Goal: Task Accomplishment & Management: Complete application form

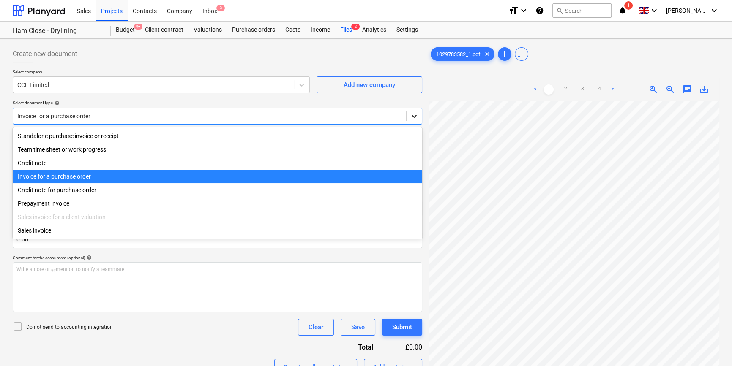
click at [415, 118] on icon at bounding box center [414, 116] width 8 height 8
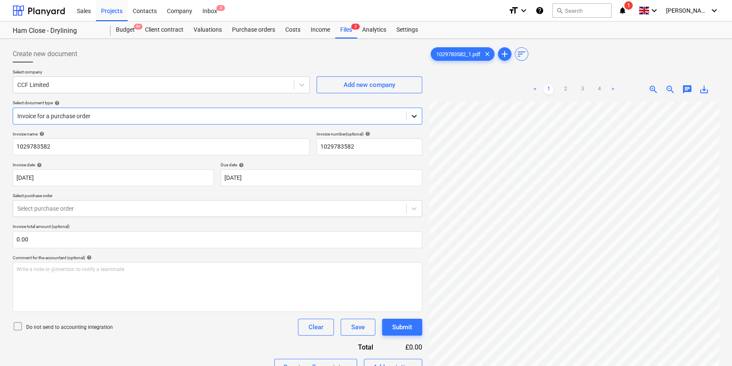
click at [415, 118] on icon at bounding box center [414, 116] width 8 height 8
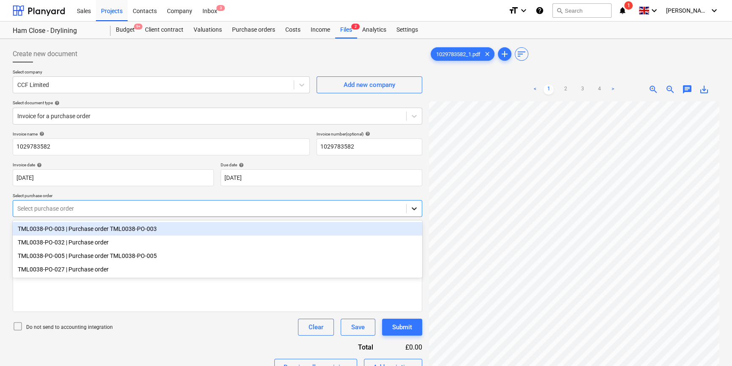
click at [413, 208] on icon at bounding box center [413, 209] width 5 height 3
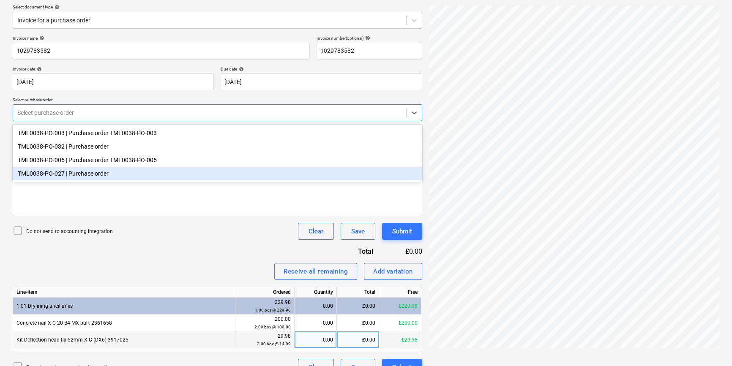
scroll to position [112, 0]
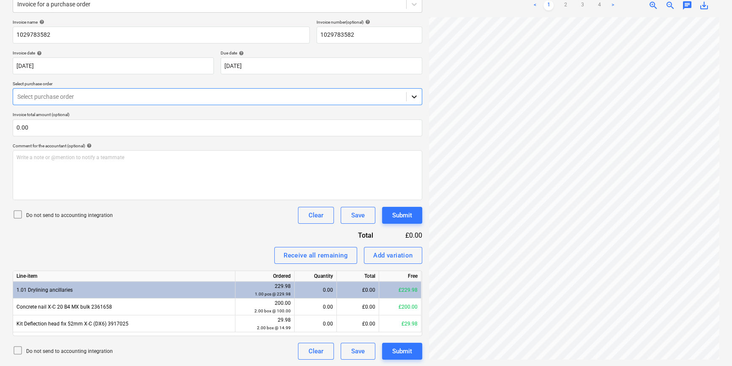
click at [415, 96] on icon at bounding box center [413, 97] width 5 height 3
click at [412, 95] on icon at bounding box center [414, 97] width 8 height 8
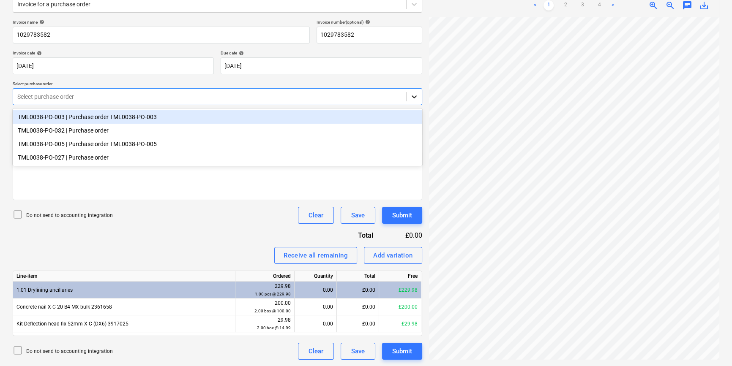
click at [415, 98] on icon at bounding box center [414, 97] width 8 height 8
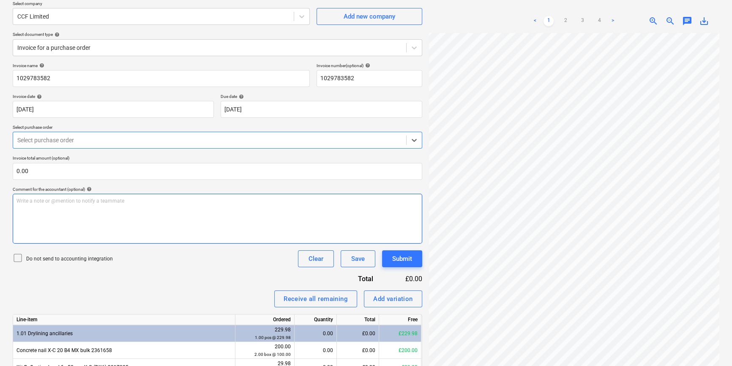
scroll to position [0, 0]
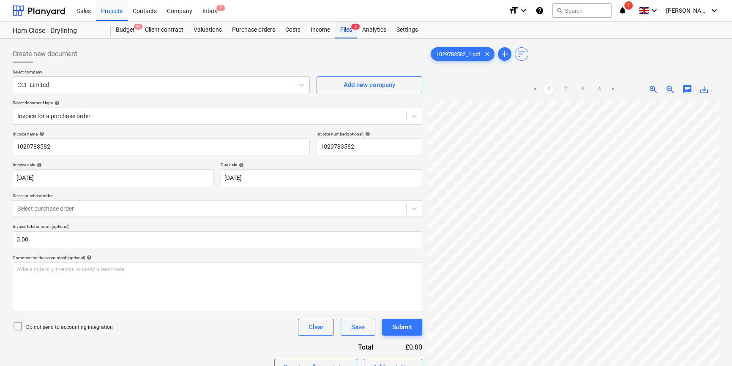
click at [344, 30] on div "Files 2" at bounding box center [346, 30] width 22 height 17
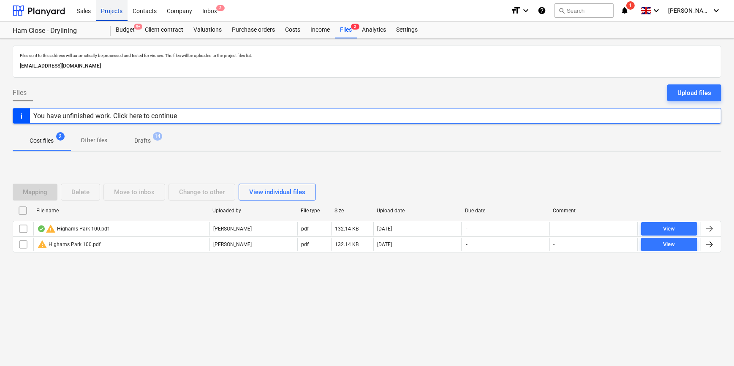
click at [116, 12] on div "Projects" at bounding box center [112, 11] width 32 height 22
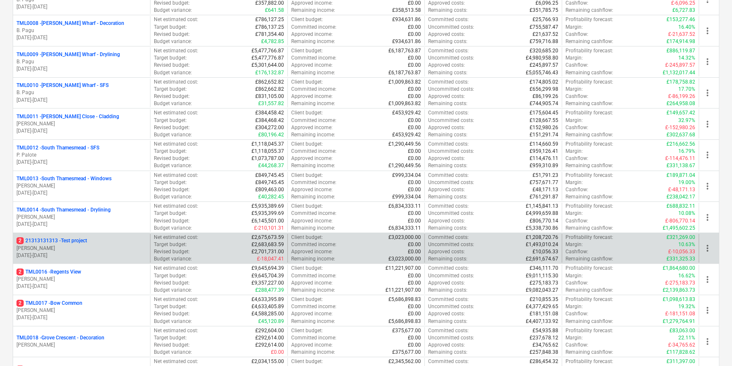
scroll to position [422, 0]
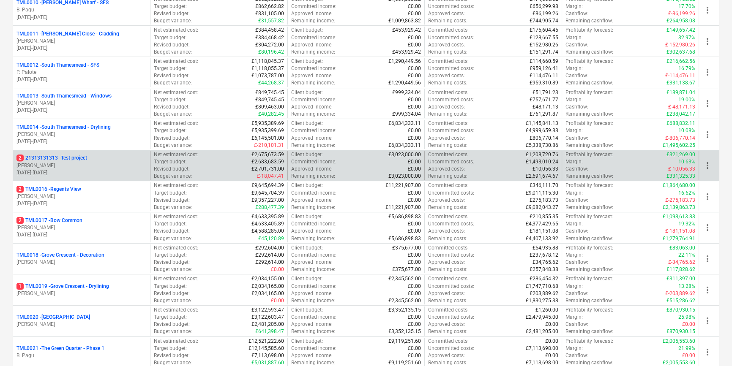
click at [111, 236] on p "[DATE] - [DATE]" at bounding box center [81, 234] width 130 height 7
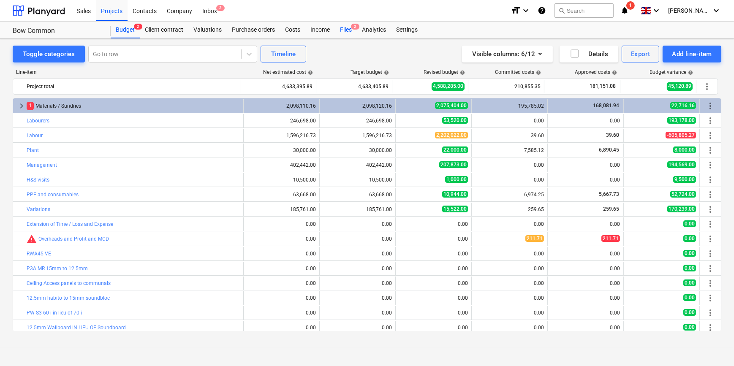
click at [345, 29] on div "Files 2" at bounding box center [346, 30] width 22 height 17
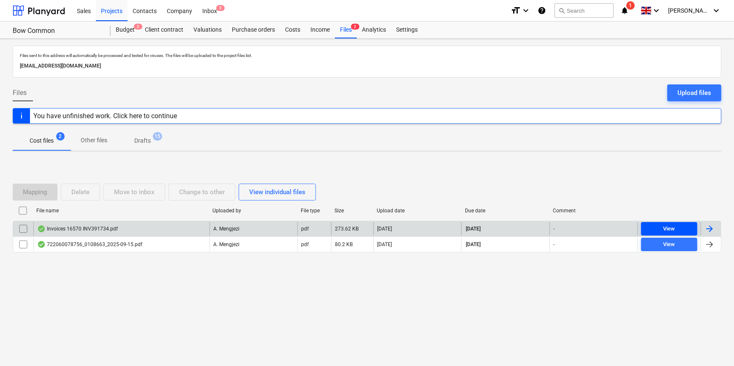
click at [648, 224] on span "View" at bounding box center [669, 229] width 49 height 10
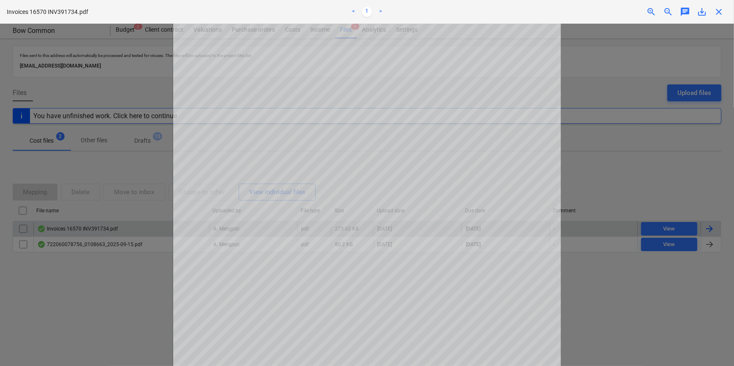
click at [594, 312] on div at bounding box center [367, 195] width 734 height 343
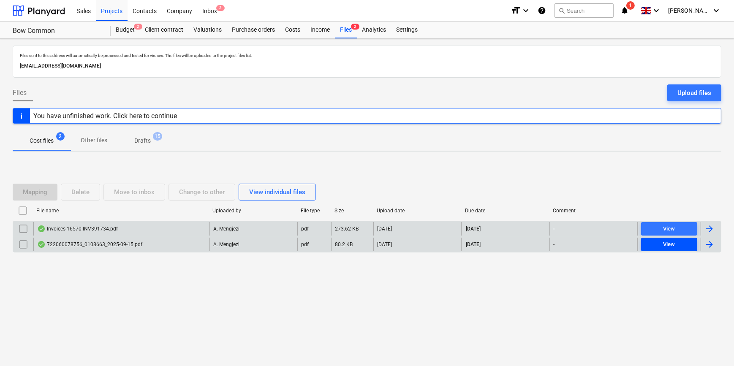
click at [666, 247] on div "View" at bounding box center [669, 245] width 12 height 10
click at [714, 244] on div at bounding box center [710, 245] width 10 height 10
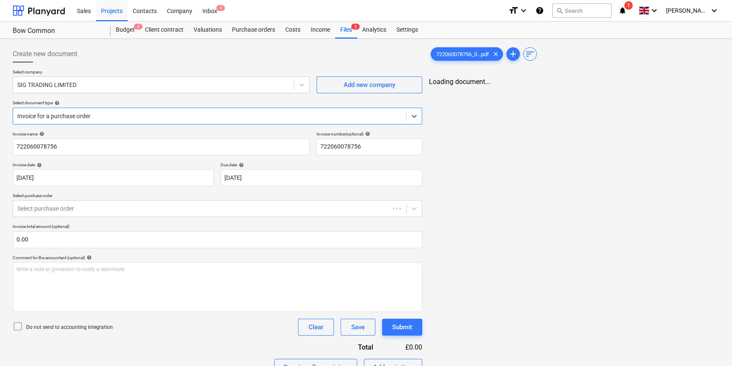
type input "722060078756"
type input "[DATE]"
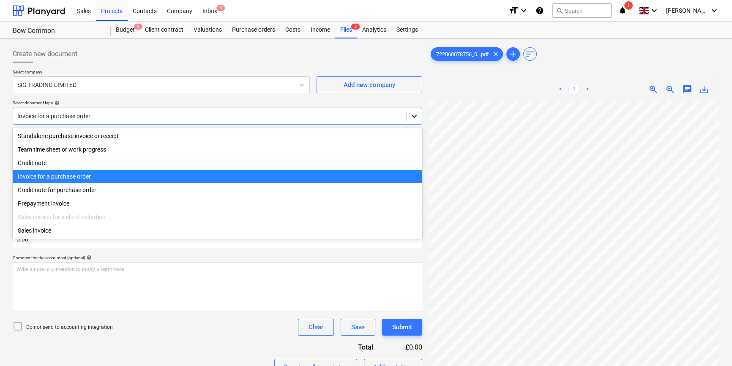
click at [415, 117] on icon at bounding box center [414, 116] width 8 height 8
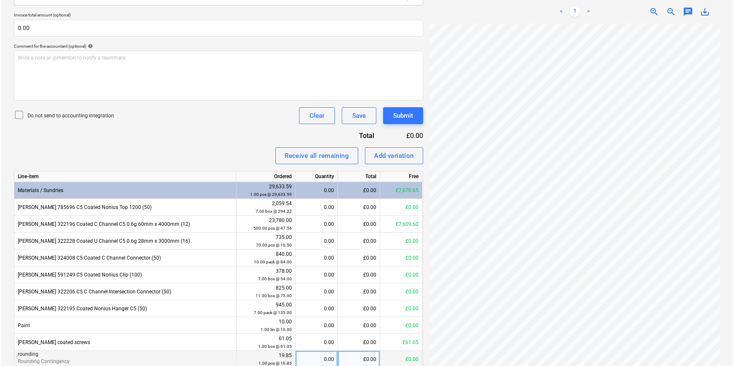
scroll to position [230, 0]
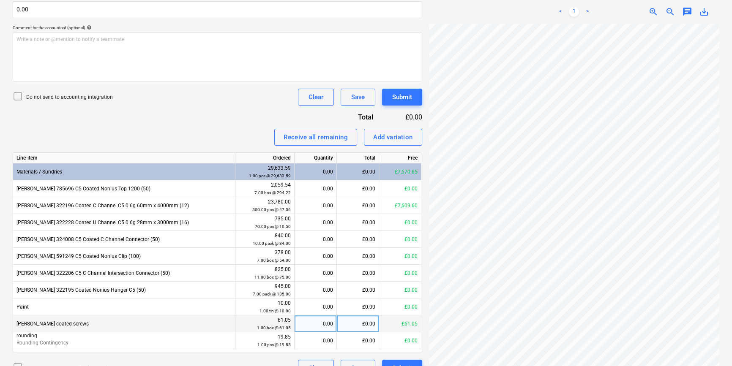
click at [319, 321] on div "0.00" at bounding box center [315, 324] width 35 height 17
type input "1"
click at [409, 96] on div "Submit" at bounding box center [402, 97] width 20 height 11
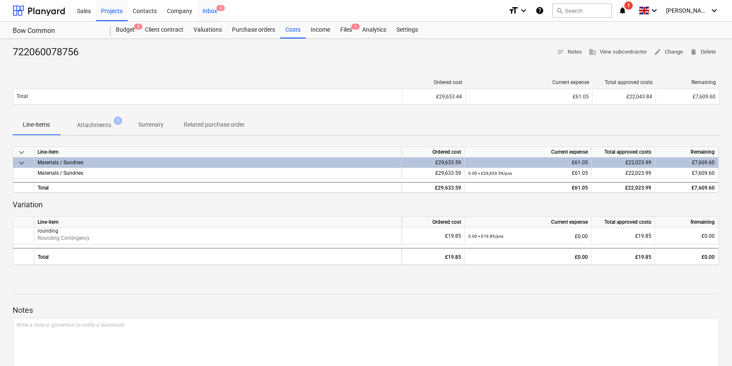
click at [209, 12] on div "Inbox 3" at bounding box center [209, 11] width 25 height 22
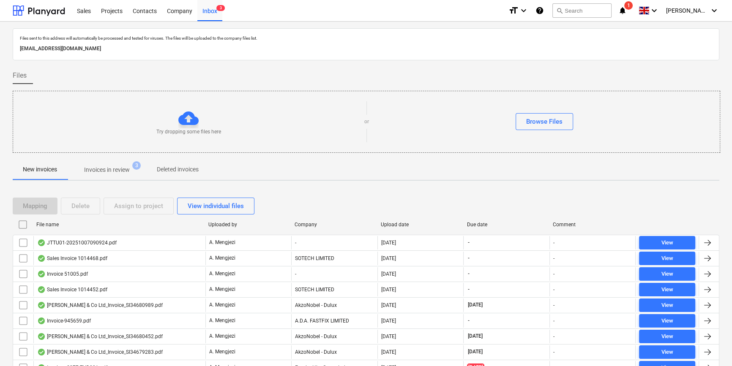
click at [119, 170] on p "Invoices in review" at bounding box center [107, 170] width 46 height 9
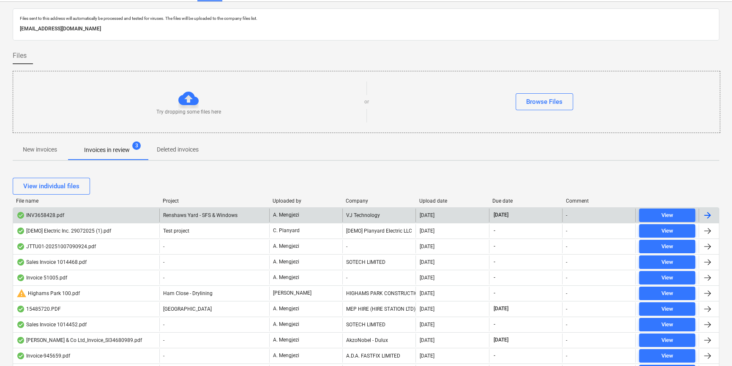
scroll to position [38, 0]
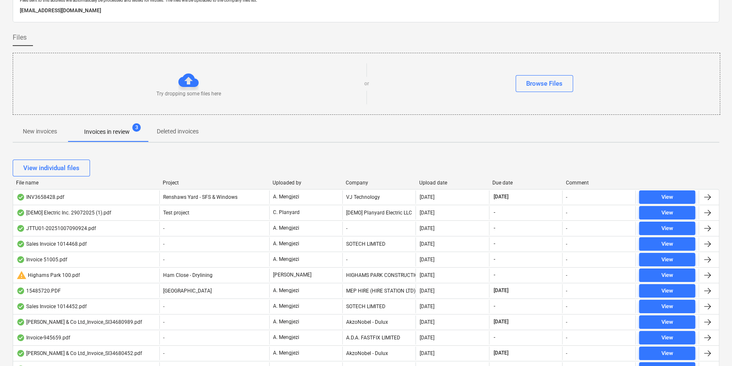
click at [189, 182] on div "Project" at bounding box center [214, 183] width 103 height 6
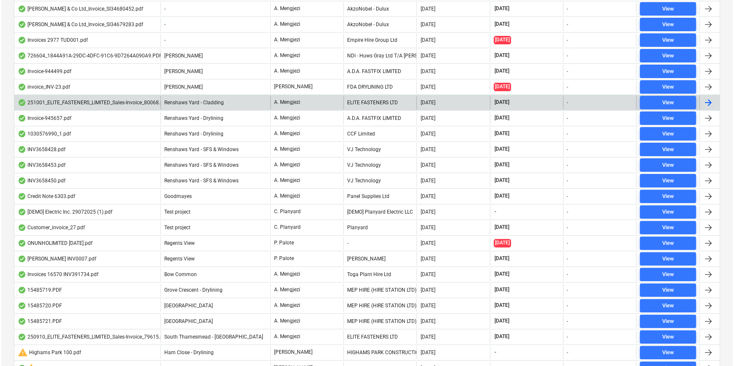
scroll to position [321, 0]
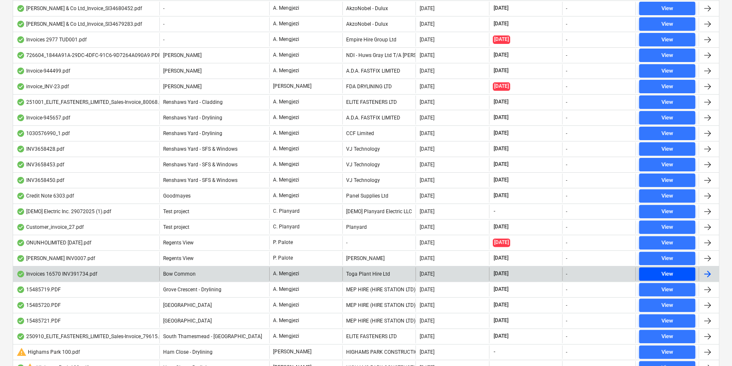
click at [668, 273] on div "View" at bounding box center [667, 275] width 12 height 10
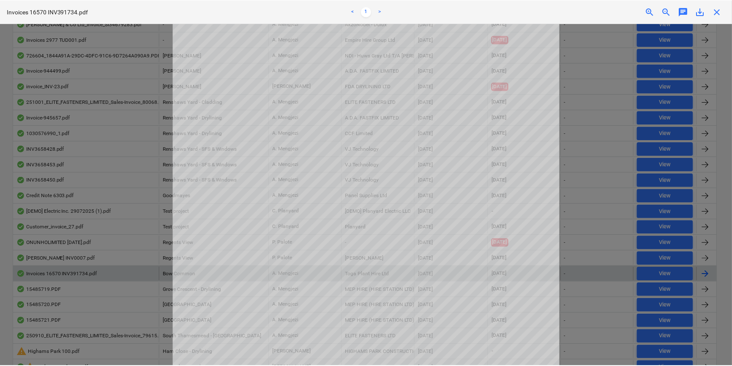
scroll to position [7, 0]
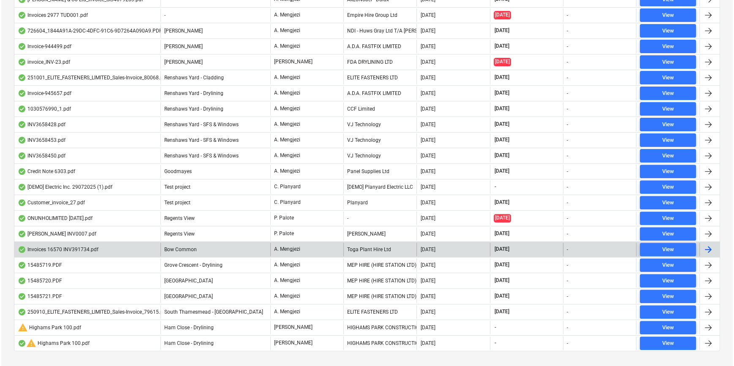
scroll to position [359, 0]
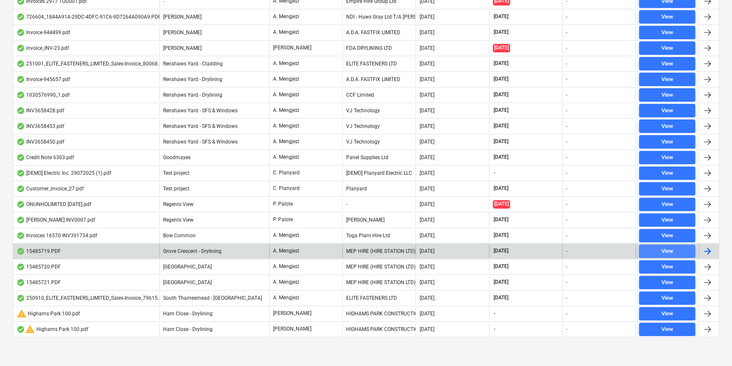
click at [675, 250] on span "View" at bounding box center [666, 252] width 49 height 10
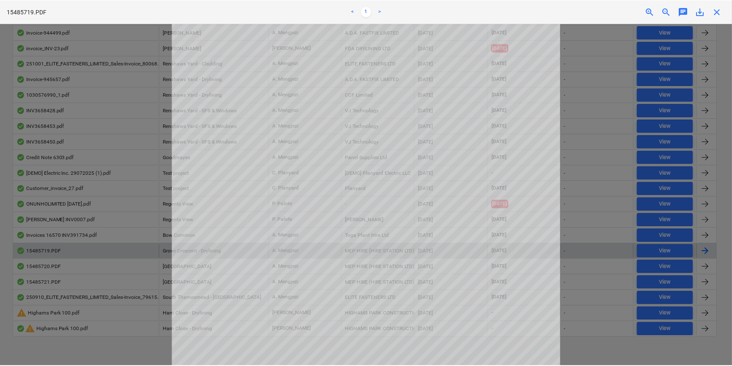
scroll to position [153, 0]
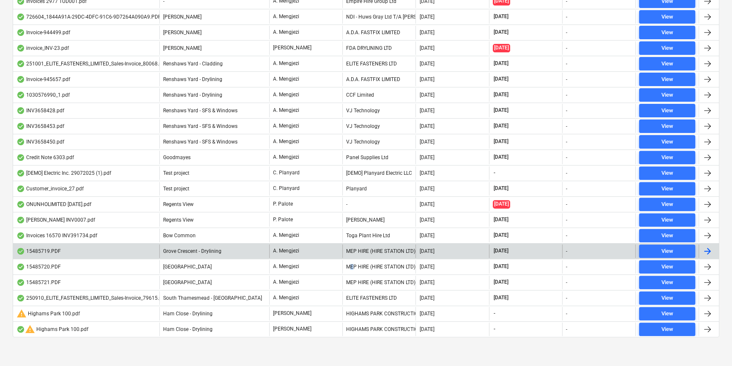
click at [352, 267] on div "MEP HIRE (HIRE STATION LTD)" at bounding box center [378, 267] width 73 height 14
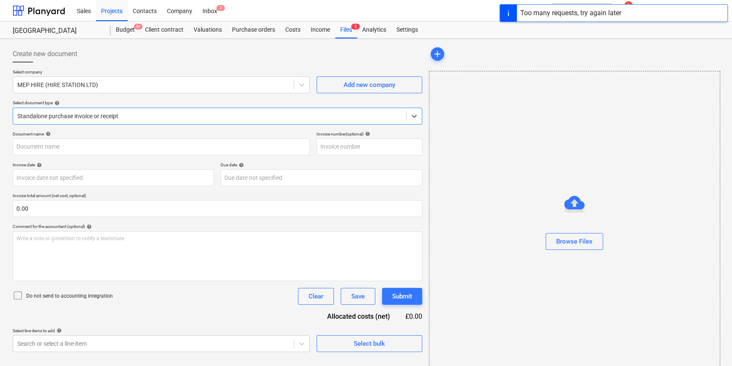
type input "15485720"
type input "[DATE]"
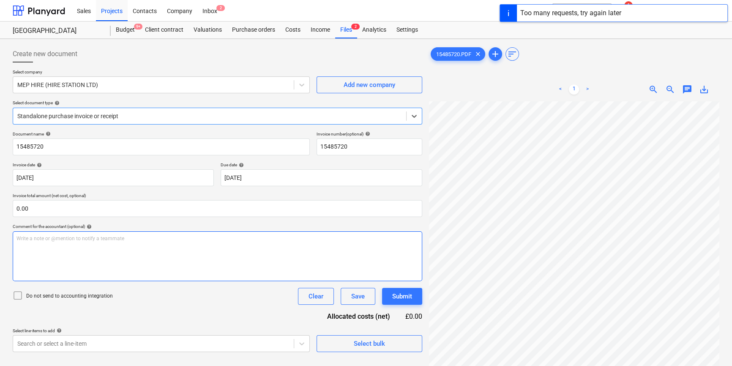
scroll to position [153, 0]
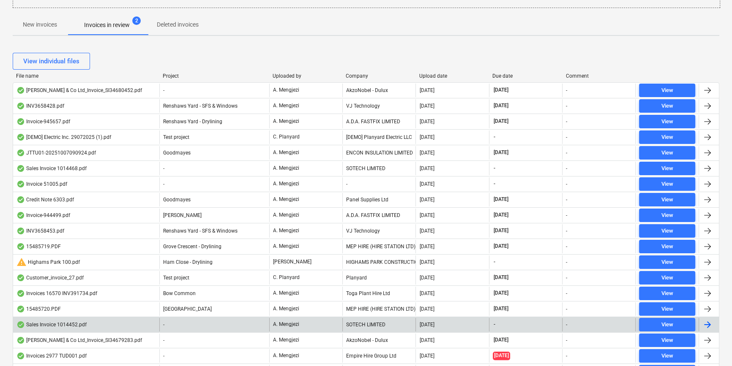
scroll to position [74, 0]
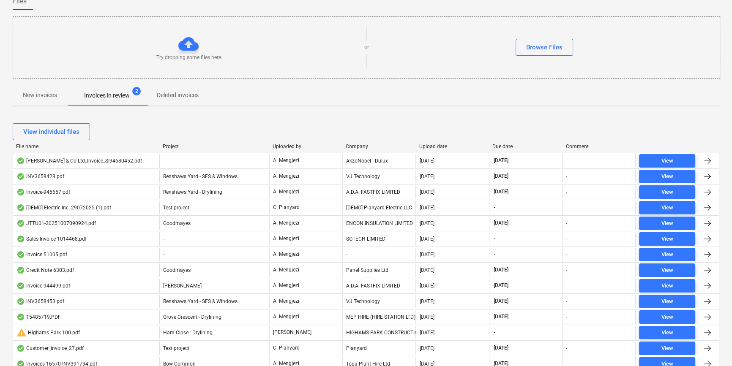
click at [357, 142] on div "View individual files" at bounding box center [366, 132] width 706 height 24
click at [357, 148] on div "Company" at bounding box center [379, 147] width 66 height 6
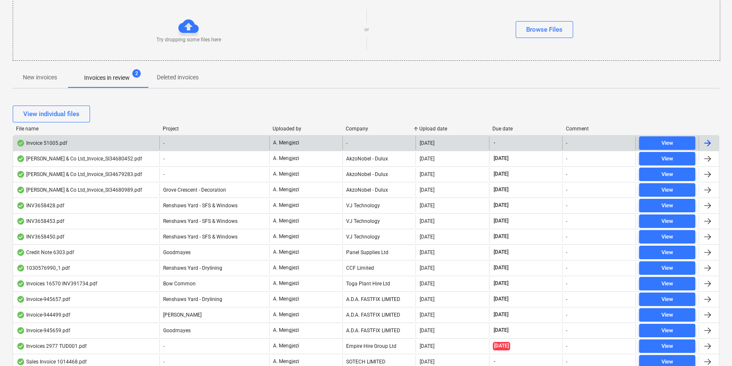
scroll to position [0, 0]
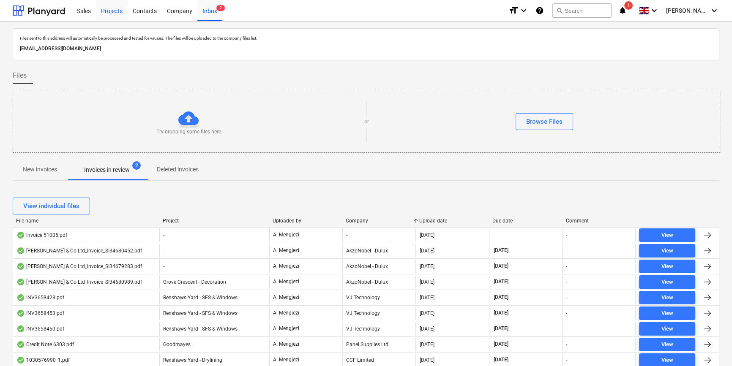
click at [111, 13] on div "Projects" at bounding box center [112, 11] width 32 height 22
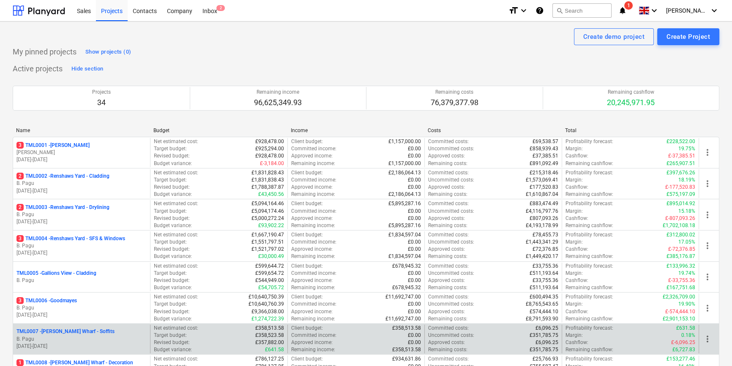
scroll to position [115, 0]
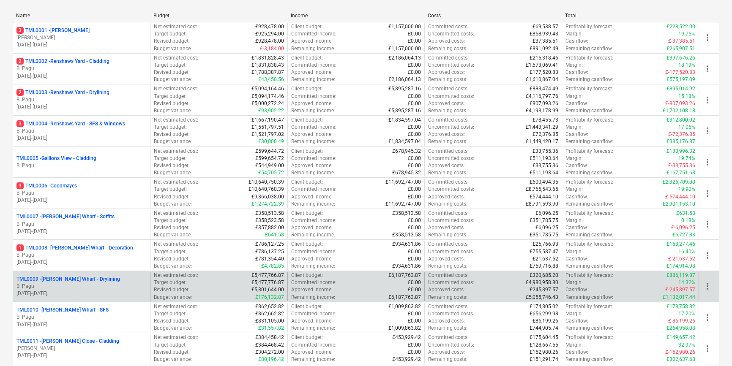
click at [104, 286] on p "B. Pagu" at bounding box center [81, 286] width 130 height 7
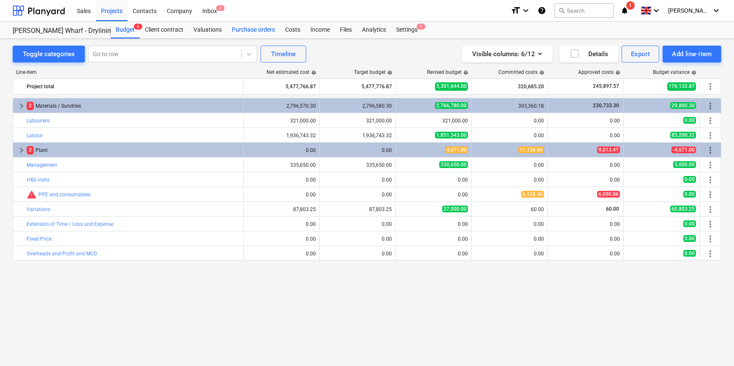
click at [254, 29] on div "Purchase orders" at bounding box center [253, 30] width 53 height 17
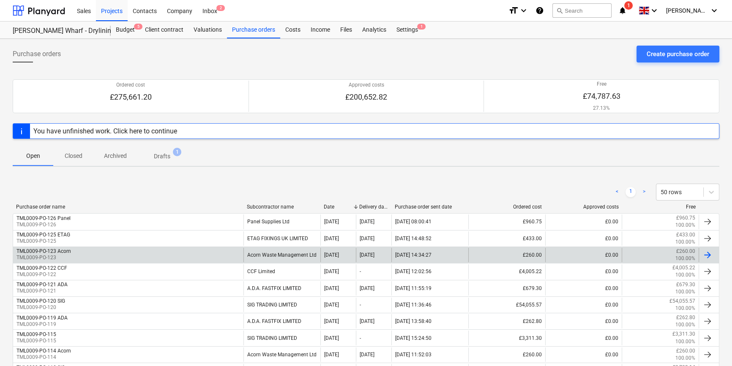
click at [220, 253] on div "TML0009-PO-123 Acorn TML0009-PO-123" at bounding box center [128, 255] width 230 height 14
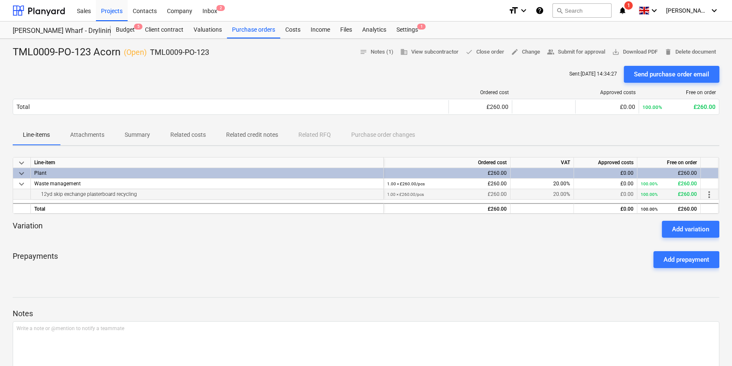
drag, startPoint x: 139, startPoint y: 193, endPoint x: 38, endPoint y: 190, distance: 101.5
click at [38, 190] on div "12yd skip exchange plasterboard recycling" at bounding box center [207, 194] width 346 height 10
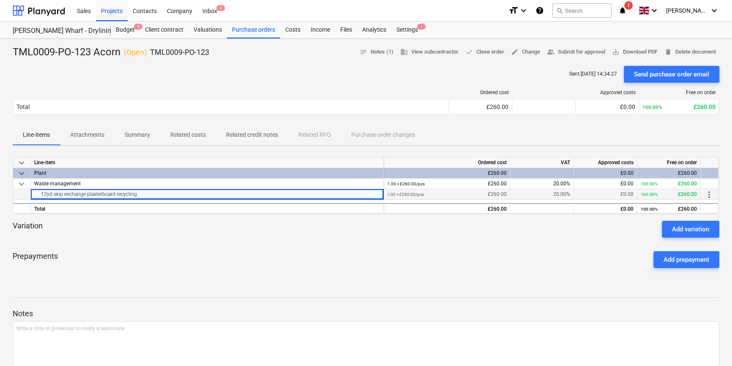
copy div "12yd skip exchange plasterboard recycling"
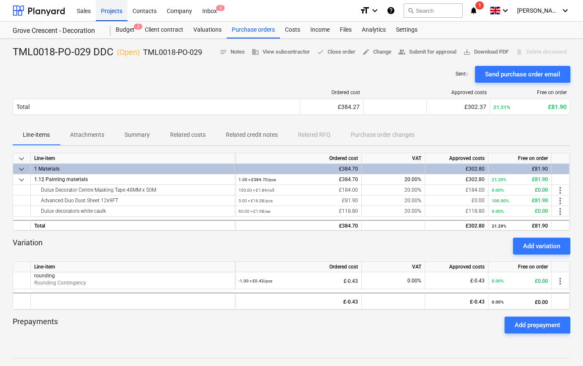
drag, startPoint x: 0, startPoint y: 0, endPoint x: 105, endPoint y: 11, distance: 105.3
click at [105, 11] on div "Projects" at bounding box center [112, 11] width 32 height 22
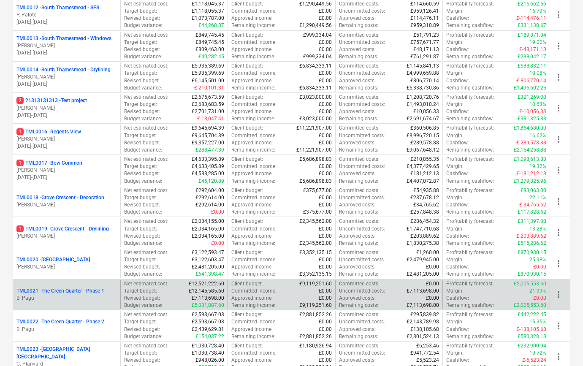
scroll to position [499, 0]
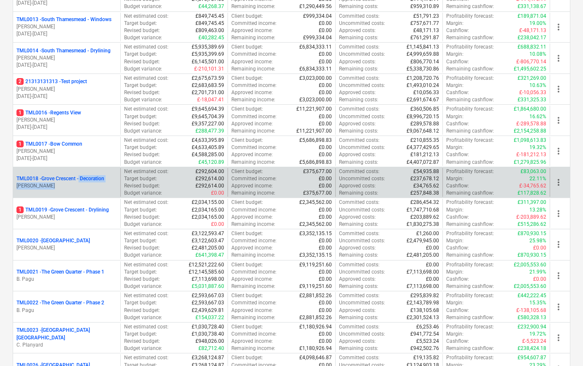
click at [80, 181] on div "TML0018 - Grove Crescent - Decoration R. Williamson" at bounding box center [66, 182] width 101 height 14
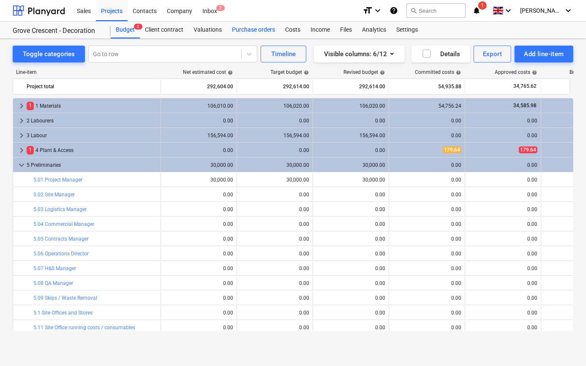
click at [246, 27] on div "Purchase orders" at bounding box center [253, 30] width 53 height 17
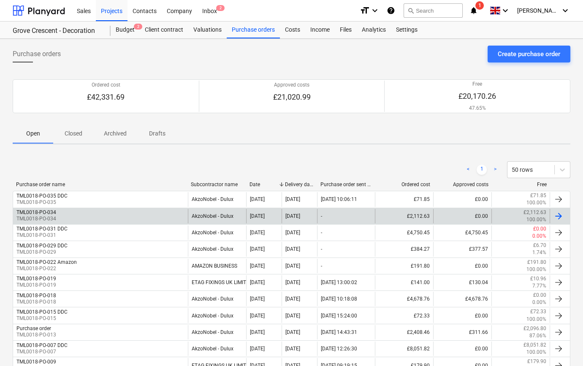
click at [560, 216] on div at bounding box center [559, 216] width 10 height 10
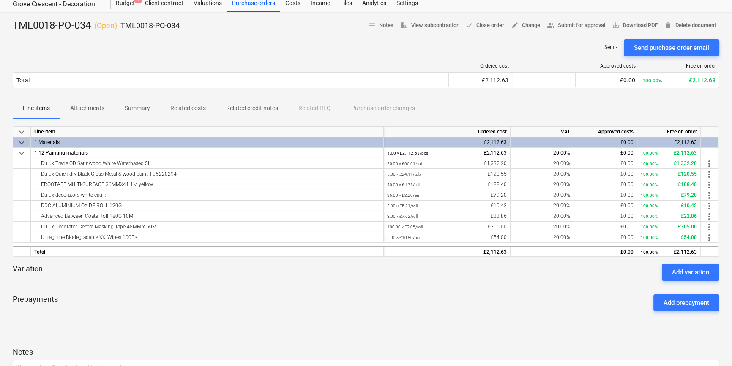
scroll to position [65, 0]
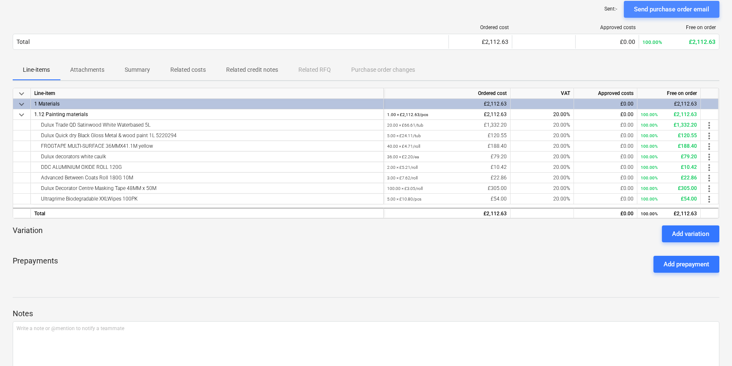
click at [583, 9] on div "Send purchase order email" at bounding box center [671, 9] width 75 height 11
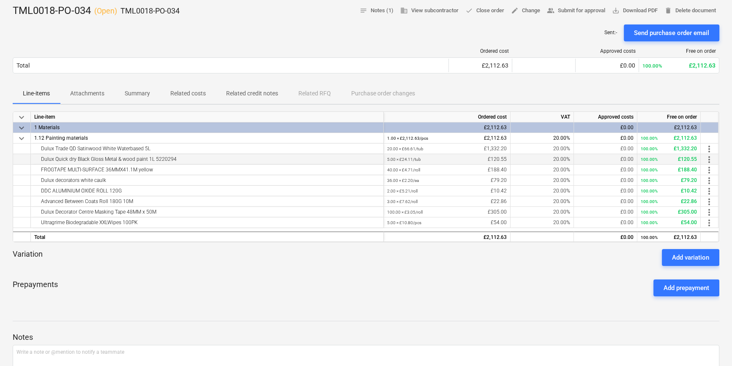
scroll to position [0, 0]
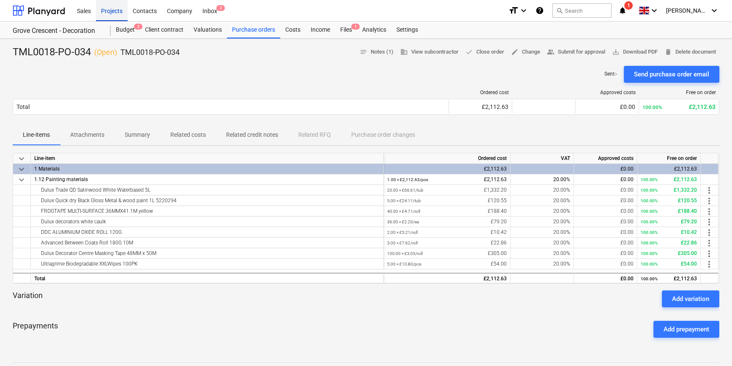
click at [110, 11] on div "Projects" at bounding box center [112, 11] width 32 height 22
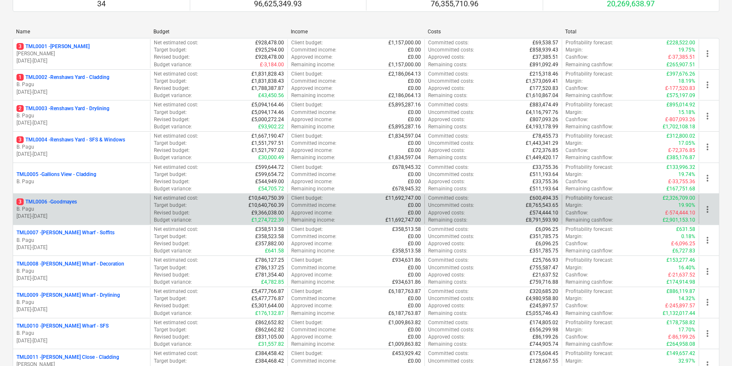
scroll to position [115, 0]
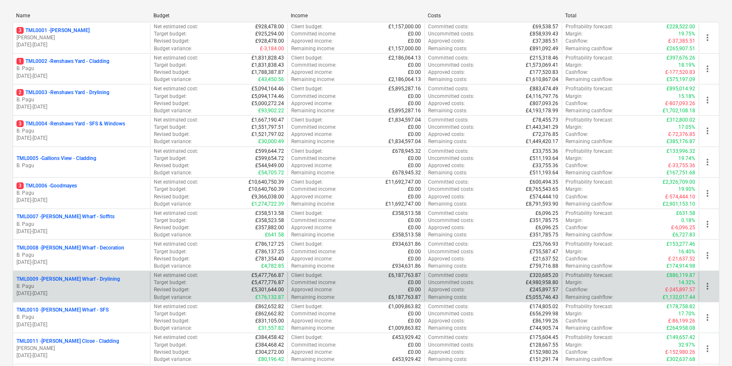
click at [118, 283] on p "B. Pagu" at bounding box center [81, 286] width 130 height 7
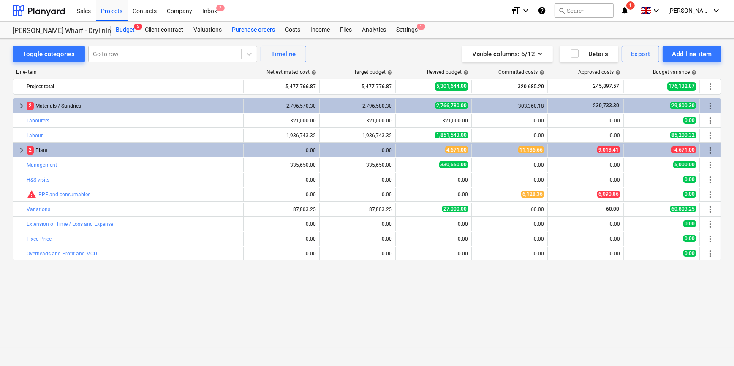
click at [265, 27] on div "Purchase orders" at bounding box center [253, 30] width 53 height 17
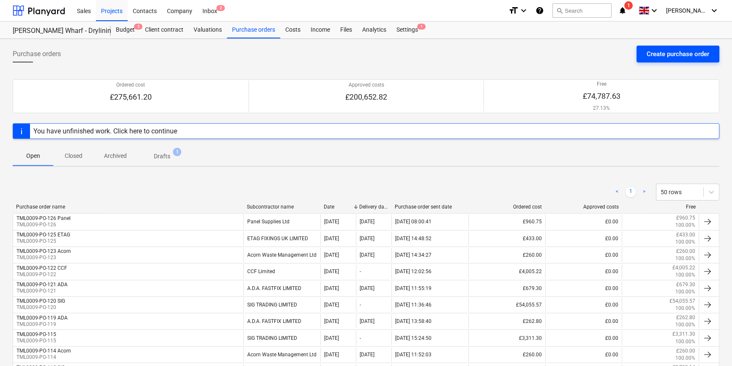
click at [583, 57] on div "Create purchase order" at bounding box center [677, 54] width 63 height 11
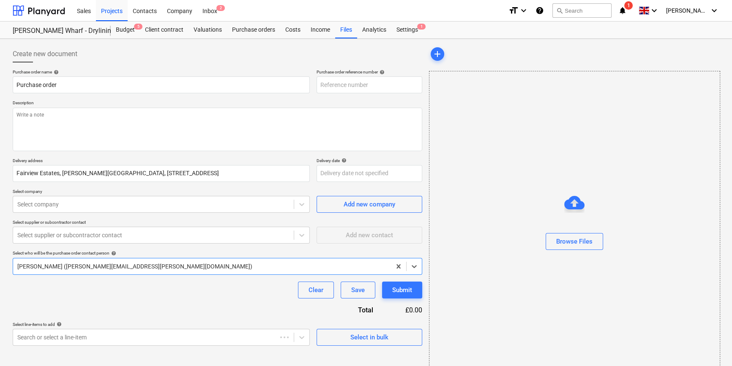
type textarea "x"
type input "TML0009-PO-126"
drag, startPoint x: 370, startPoint y: 84, endPoint x: 318, endPoint y: 85, distance: 52.4
click at [318, 85] on input "TML0009-PO-126" at bounding box center [369, 84] width 106 height 17
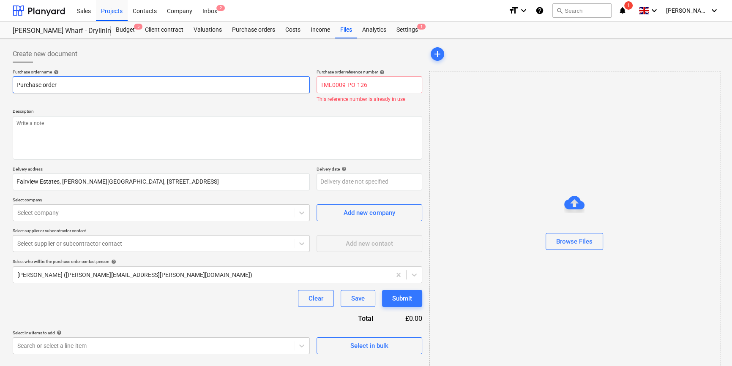
drag, startPoint x: 57, startPoint y: 83, endPoint x: 10, endPoint y: 85, distance: 47.8
click at [10, 85] on div "Create new document Purchase order name help Purchase order Purchase order refe…" at bounding box center [217, 212] width 416 height 340
paste input "TML0009-PO-126"
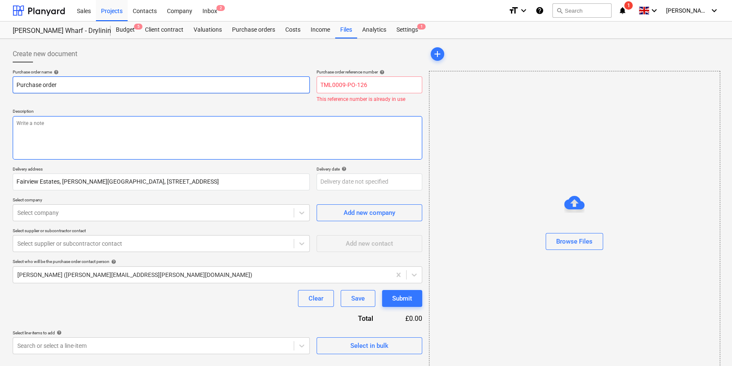
type textarea "x"
type input "TML0009-PO-126"
type textarea "x"
type input "TML0009-PO-126"
type textarea "x"
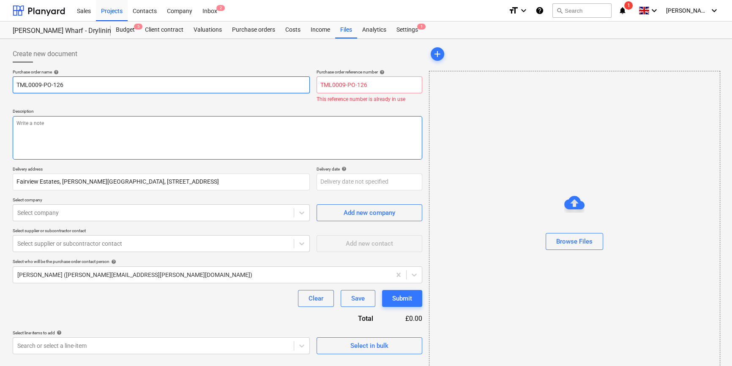
type input "TML0009-PO-126 A"
type textarea "x"
type input "TML0009-PO-126 Ac"
type textarea "x"
type input "TML0009-PO-126 Aco"
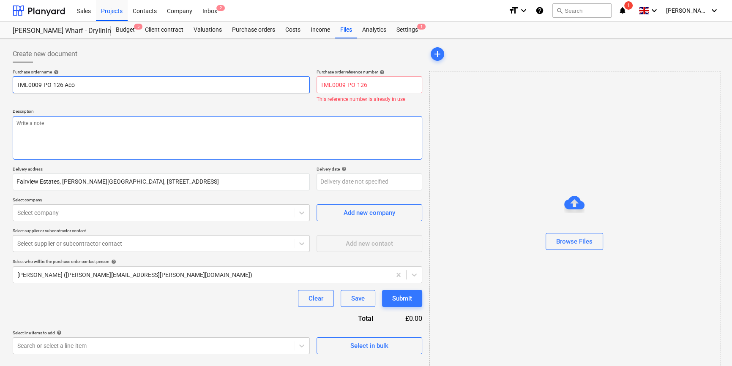
type textarea "x"
type input "TML0009-PO-126 Acor"
type textarea "x"
type input "TML0009-PO-126 Acorn"
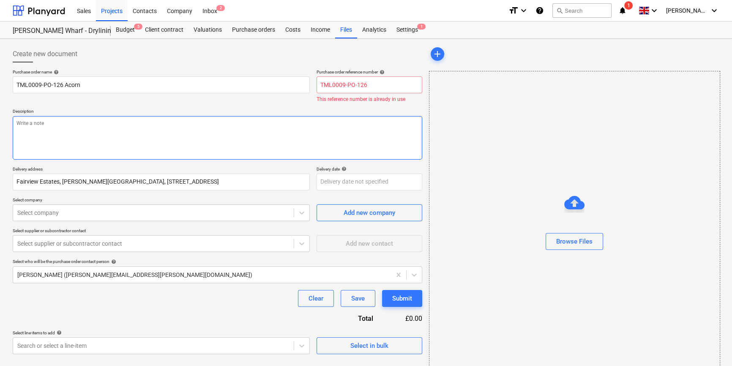
click at [46, 125] on textarea at bounding box center [217, 138] width 409 height 44
type textarea "x"
type textarea "S"
type textarea "x"
type textarea "Si"
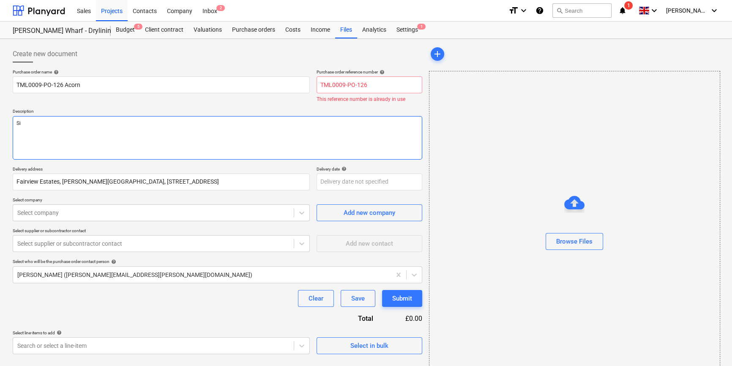
type textarea "x"
type textarea "Sit"
type textarea "x"
type textarea "Site"
type textarea "x"
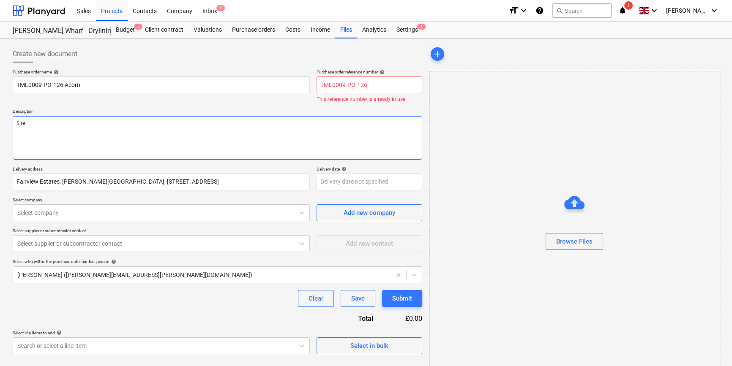
type textarea "Site"
type textarea "x"
type textarea "Site c"
type textarea "x"
type textarea "Site co"
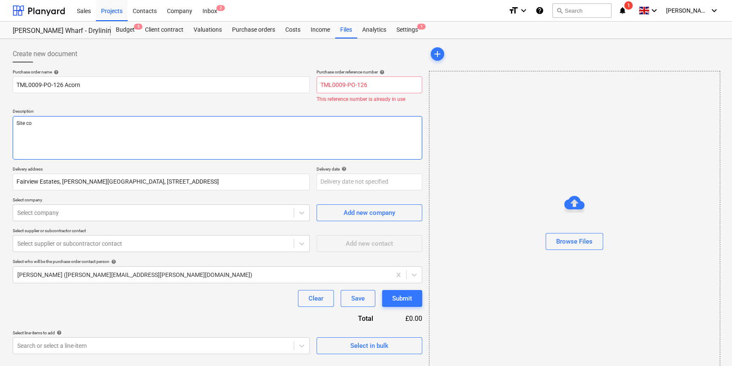
type textarea "x"
type textarea "Site con"
type textarea "x"
type textarea "Site cont"
type textarea "x"
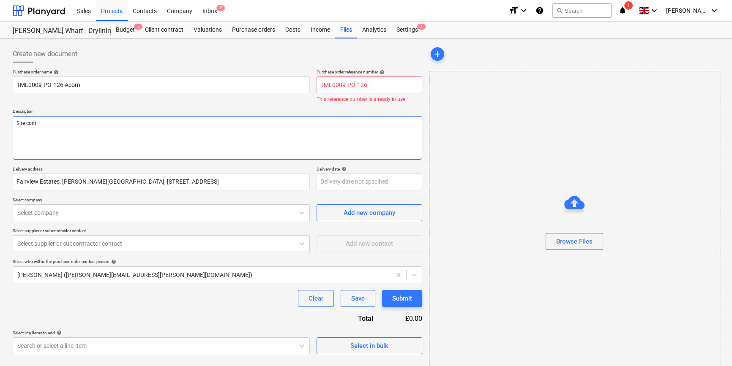
type textarea "Site conta"
type textarea "x"
type textarea "Site contac"
type textarea "x"
type textarea "Site contact"
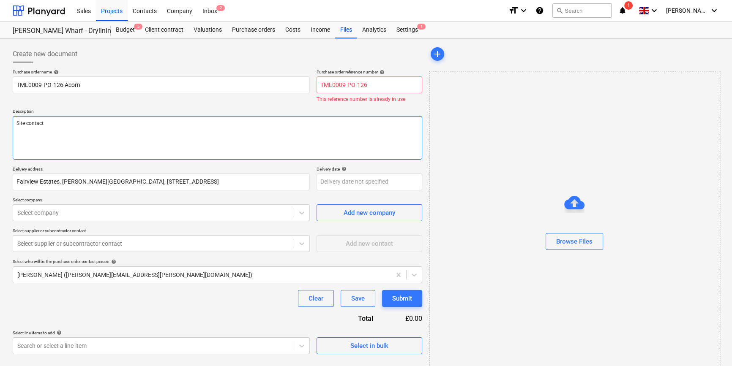
type textarea "x"
type textarea "Site contact L"
type textarea "x"
type textarea "Site contact Le"
type textarea "x"
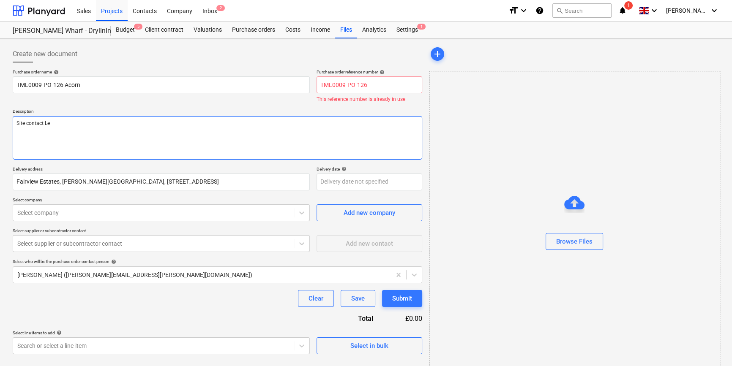
type textarea "Site contact Lew"
type textarea "x"
type textarea "Site contact Lewi"
type textarea "x"
type textarea "Site contact Lewis"
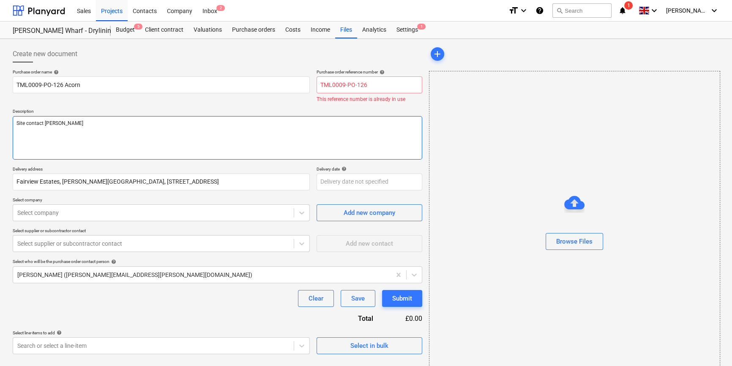
type textarea "x"
type textarea "Site contact Lewis"
type textarea "x"
type textarea "Site contact Lewis 0"
type textarea "x"
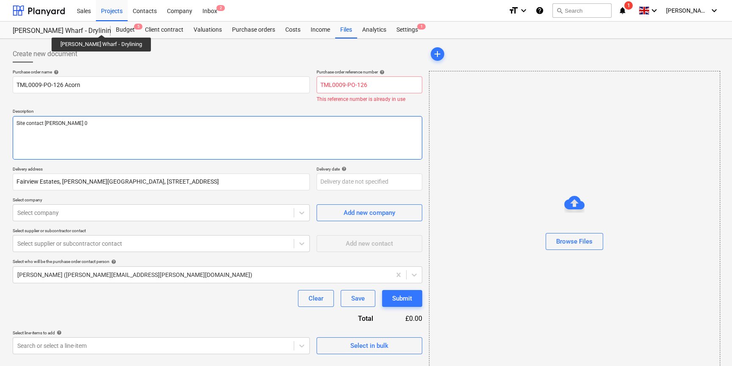
type textarea "Site contact Lewis 07"
type textarea "x"
type textarea "Site contact Lewis 079"
type textarea "x"
type textarea "Site contact Lewis 0793"
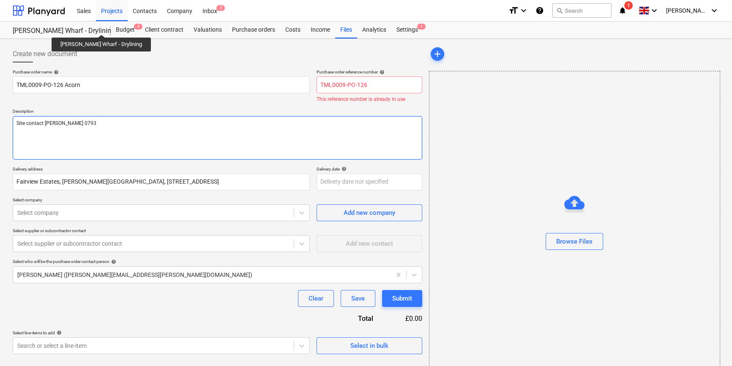
type textarea "x"
type textarea "Site contact Lewis 07934"
type textarea "x"
type textarea "Site contact Lewis 07934"
type textarea "x"
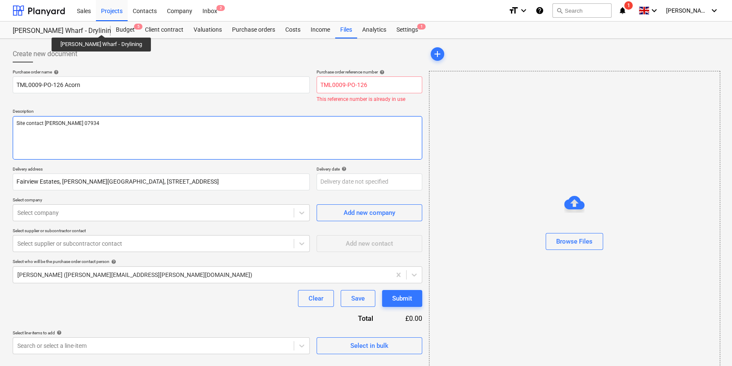
type textarea "Site contact Lewis 07934 7"
type textarea "x"
type textarea "Site contact Lewis 07934 75"
type textarea "x"
type textarea "Site contact Lewis 07934 754"
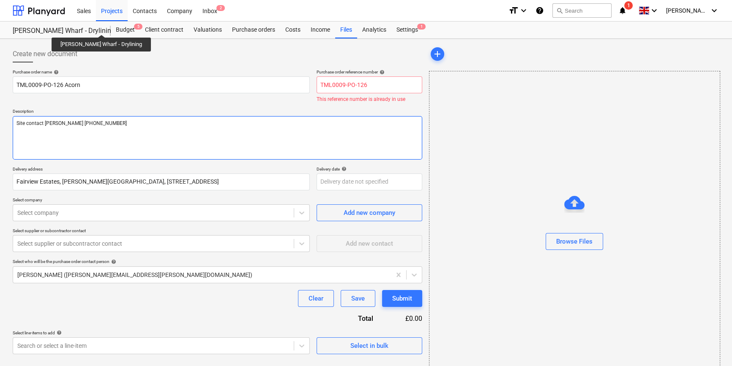
type textarea "x"
type textarea "Site contact Lewis 07934 7543"
type textarea "x"
type textarea "Site contact Lewis 07934 75435"
type textarea "x"
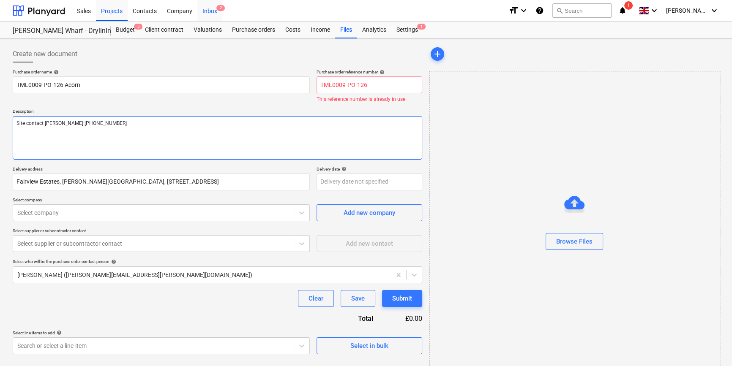
type textarea "Site contact Lewis 07934 754353"
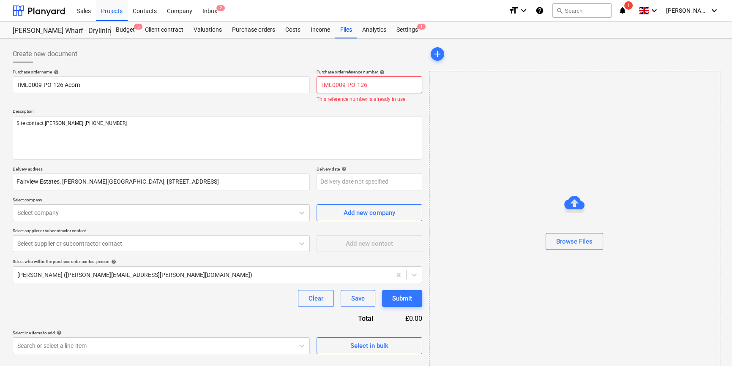
click at [362, 83] on input "TML0009-PO-126" at bounding box center [369, 84] width 106 height 17
type textarea "x"
type input "TML0009-PO-12"
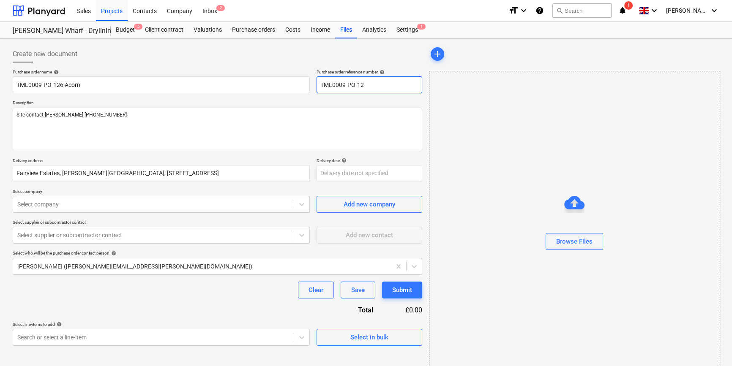
type textarea "x"
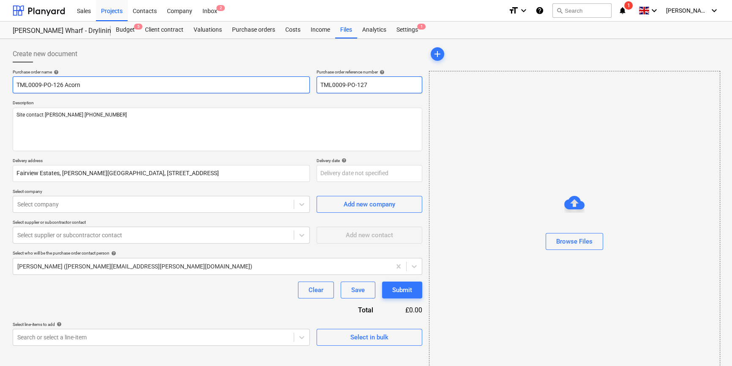
type input "TML0009-PO-127"
click at [58, 85] on input "TML0009-PO-126 Acorn" at bounding box center [161, 84] width 297 height 17
type textarea "x"
type input "TML0009-PO-12 Acorn"
type textarea "x"
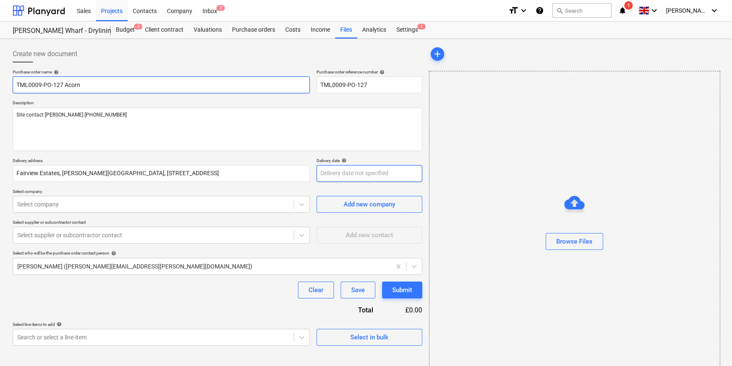
type input "TML0009-PO-127 Acorn"
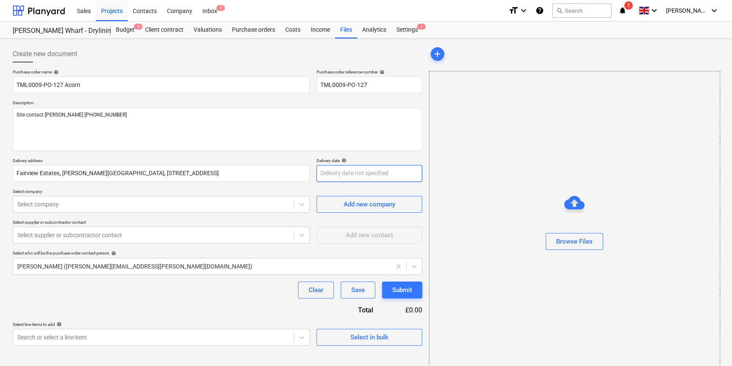
click at [334, 169] on body "Sales Projects Contacts Company Inbox 2 format_size keyboard_arrow_down help se…" at bounding box center [366, 183] width 732 height 366
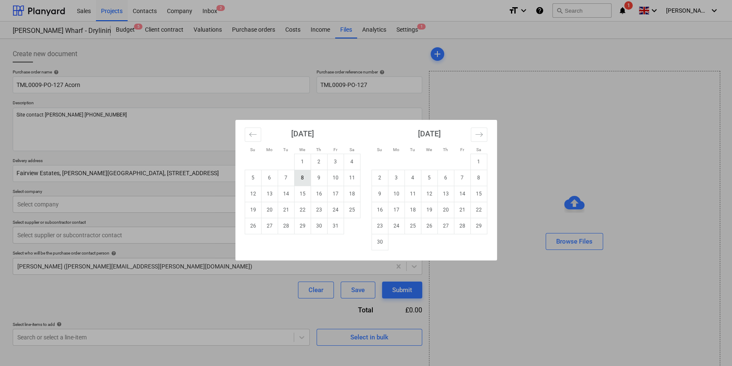
click at [299, 173] on td "8" at bounding box center [302, 178] width 16 height 16
type textarea "x"
type input "[DATE]"
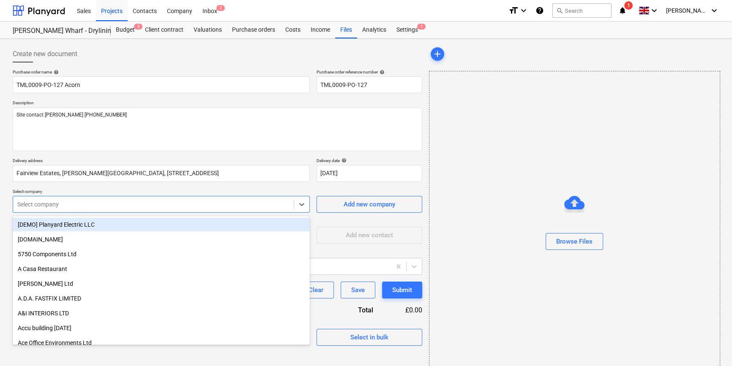
click at [183, 205] on div at bounding box center [153, 204] width 272 height 8
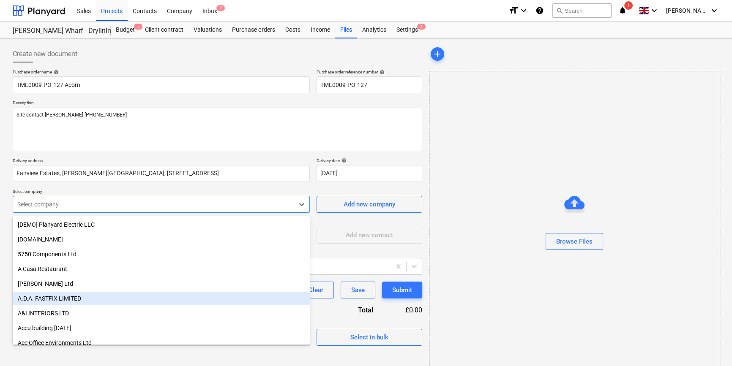
scroll to position [38, 0]
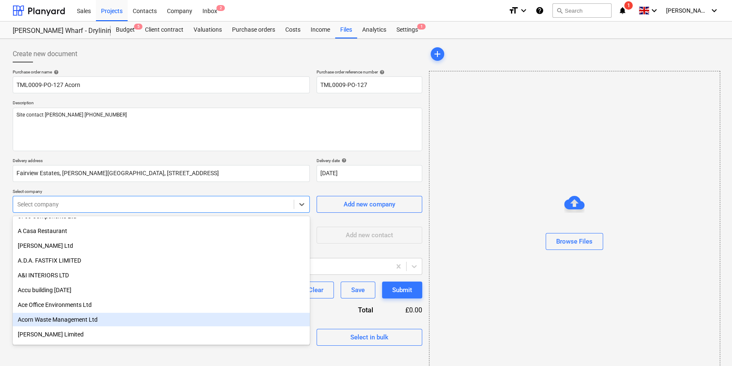
drag, startPoint x: 87, startPoint y: 313, endPoint x: 85, endPoint y: 318, distance: 5.5
click at [85, 318] on div "Acorn Waste Management Ltd" at bounding box center [161, 320] width 297 height 14
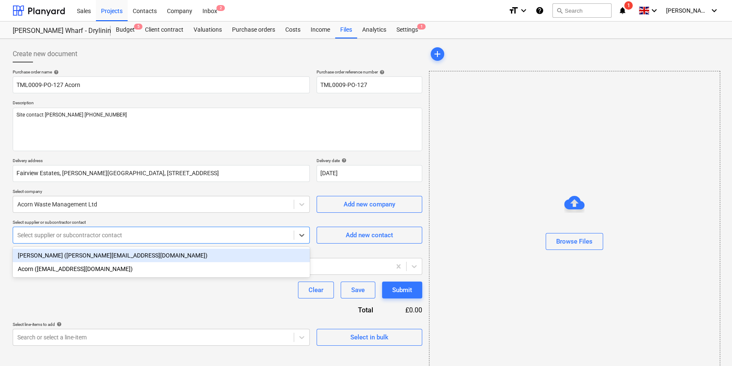
click at [80, 236] on div at bounding box center [153, 235] width 272 height 8
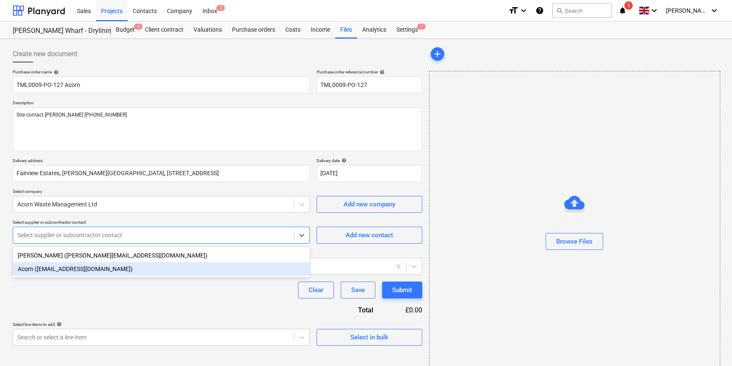
click at [68, 264] on div "Acorn (sales@acornwaste.co.uk)" at bounding box center [161, 269] width 297 height 14
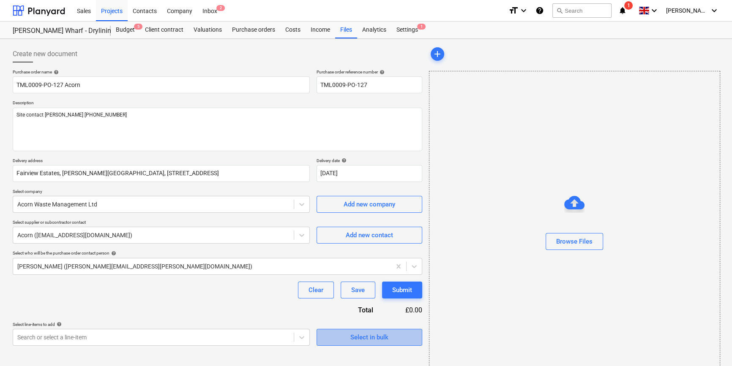
click at [338, 338] on span "Select in bulk" at bounding box center [369, 337] width 84 height 11
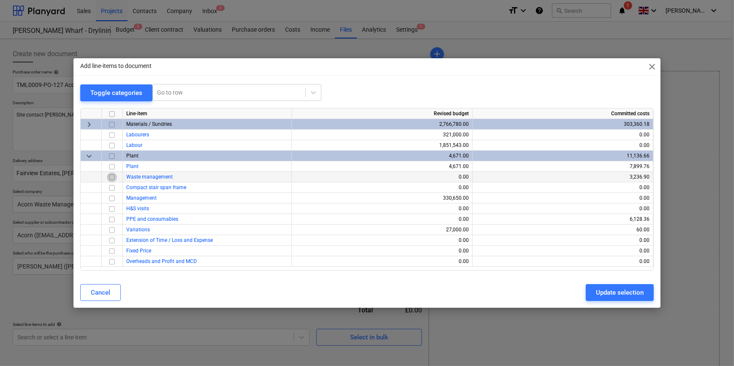
click at [114, 177] on input "checkbox" at bounding box center [112, 177] width 10 height 10
click at [583, 291] on div "Update selection" at bounding box center [620, 292] width 48 height 11
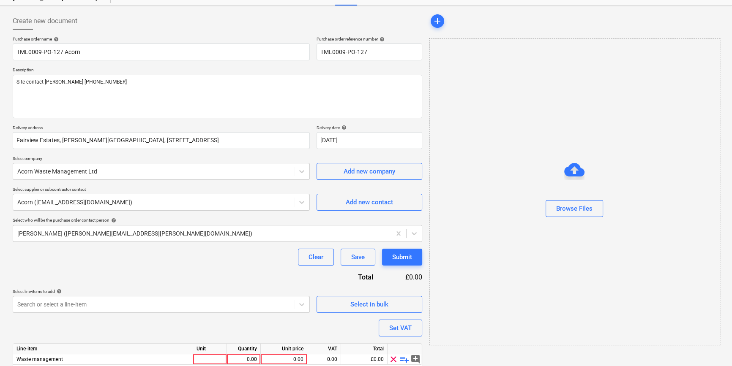
scroll to position [65, 0]
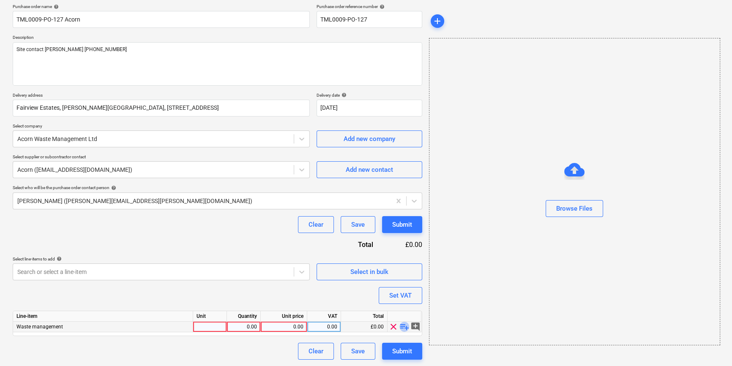
click at [402, 326] on span "playlist_add" at bounding box center [404, 327] width 10 height 10
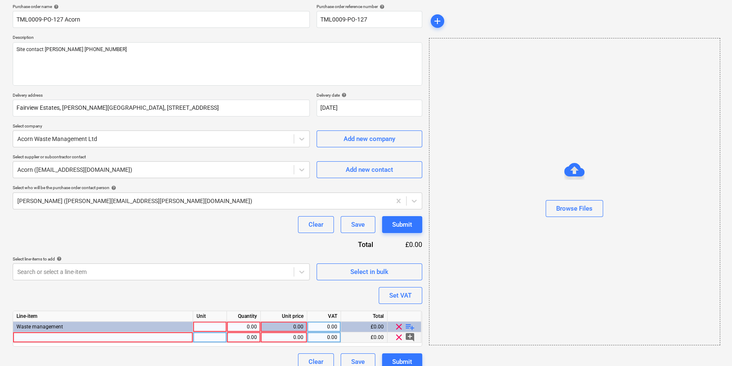
click at [104, 335] on div at bounding box center [103, 337] width 180 height 11
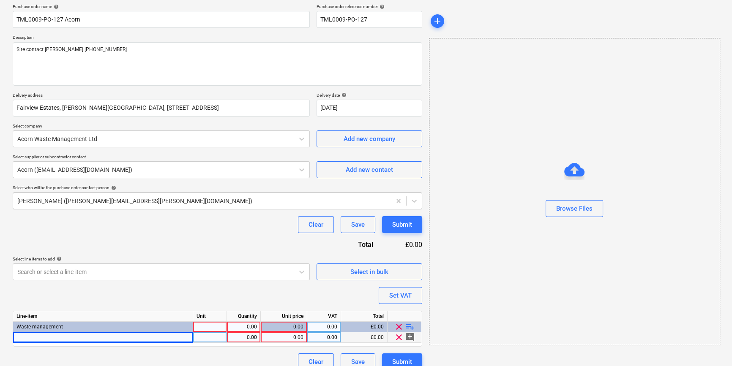
type textarea "x"
click at [36, 339] on div at bounding box center [103, 337] width 180 height 11
type input "12yd skip exchange plasterboard recycling"
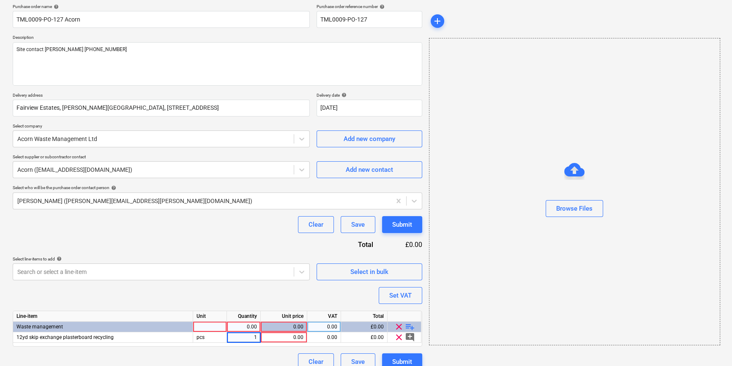
type textarea "x"
type input "260"
type textarea "x"
type input "20"
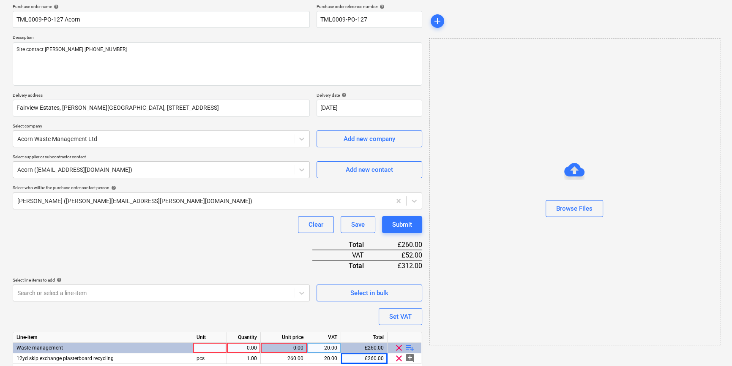
type textarea "x"
click at [245, 346] on div "0.00" at bounding box center [243, 348] width 27 height 11
type input "1`"
click at [212, 347] on div "pcs" at bounding box center [210, 348] width 34 height 11
click at [215, 312] on div "Purchase order name help TML0009-PO-127 Acorn Purchase order reference number h…" at bounding box center [217, 198] width 409 height 388
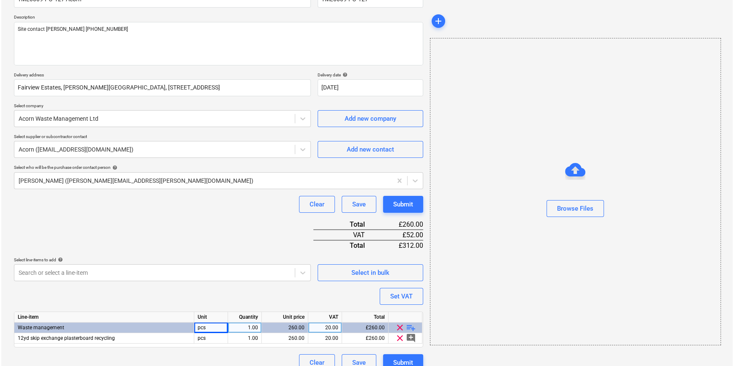
scroll to position [97, 0]
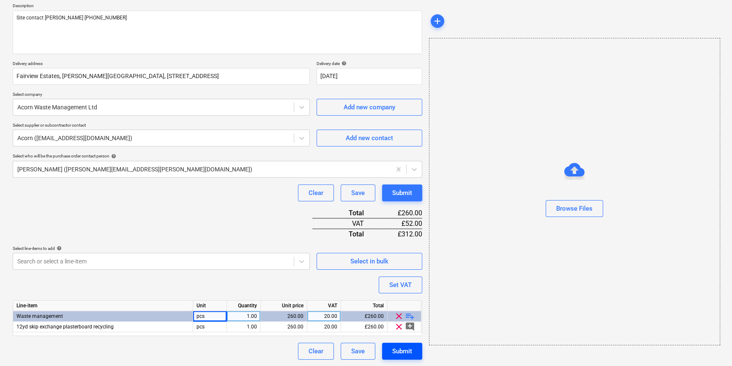
click at [394, 352] on div "Submit" at bounding box center [402, 351] width 20 height 11
type textarea "x"
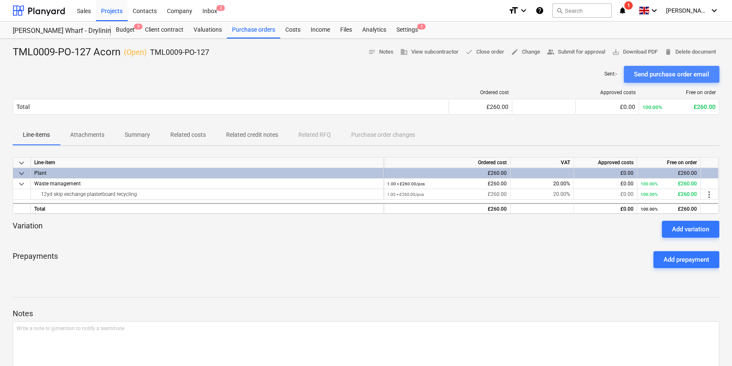
click at [583, 74] on div "Send purchase order email" at bounding box center [671, 74] width 75 height 11
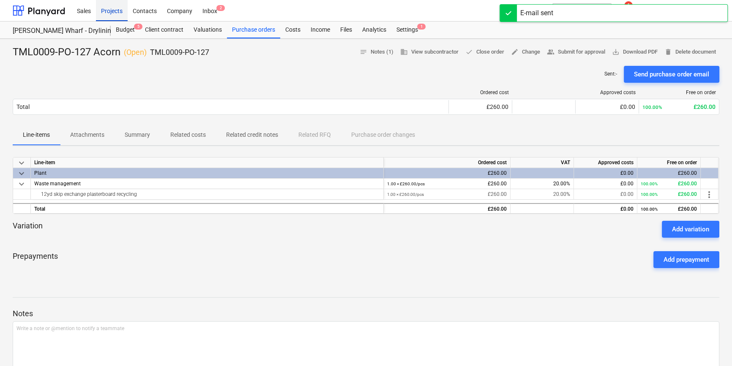
click at [109, 11] on div "Projects" at bounding box center [112, 11] width 32 height 22
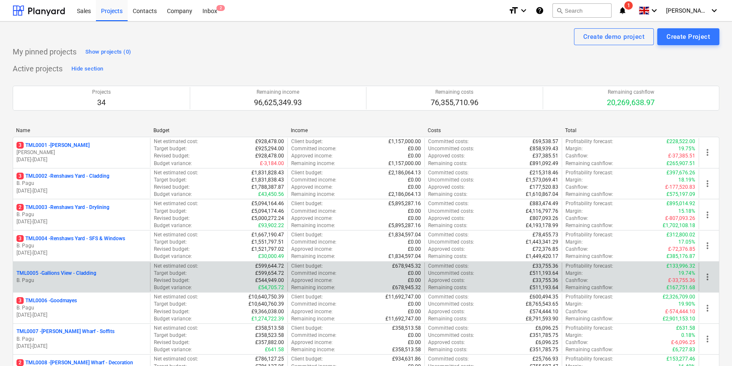
click at [114, 271] on div "TML0005 - Gallions View - Cladding" at bounding box center [81, 273] width 130 height 7
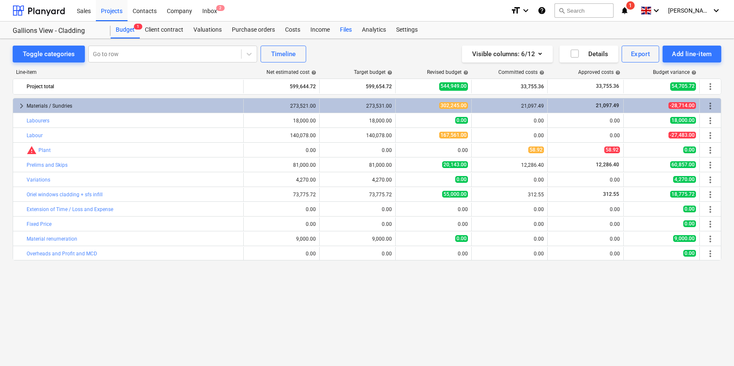
click at [346, 28] on div "Files" at bounding box center [346, 30] width 22 height 17
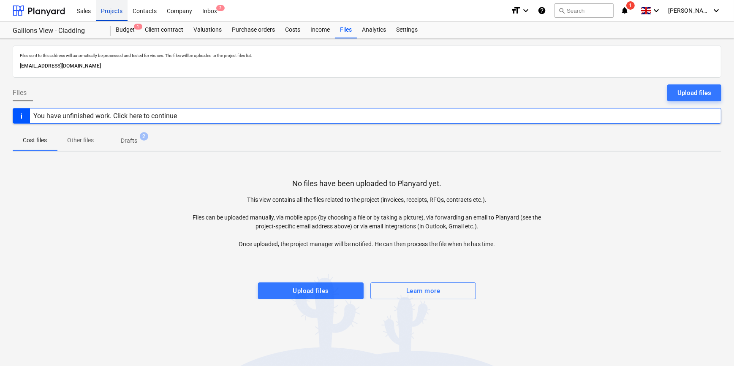
click at [108, 11] on div "Projects" at bounding box center [112, 11] width 32 height 22
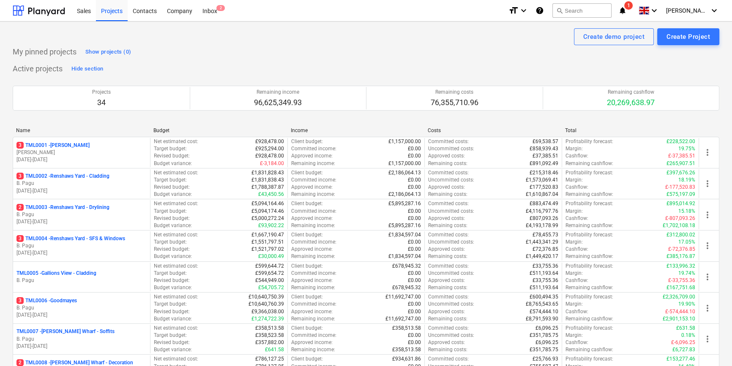
click at [87, 183] on p "B. Pagu" at bounding box center [81, 183] width 130 height 7
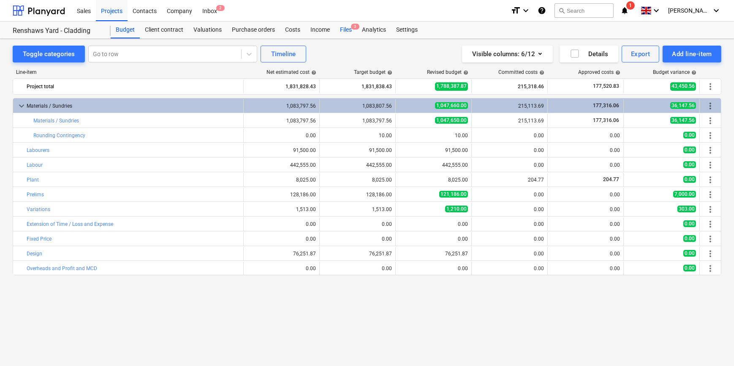
click at [341, 30] on div "Files 3" at bounding box center [346, 30] width 22 height 17
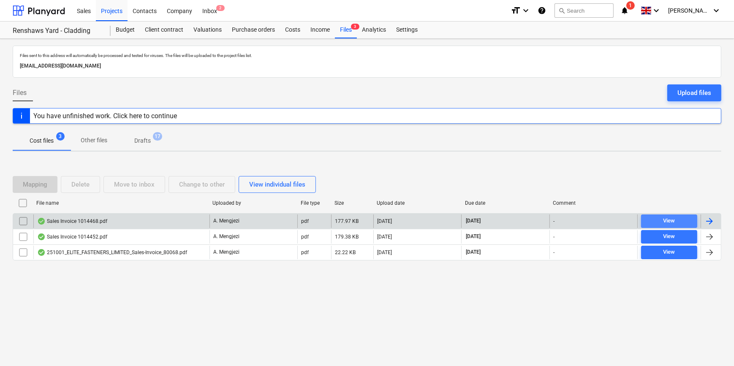
click at [583, 221] on div "View" at bounding box center [669, 221] width 12 height 10
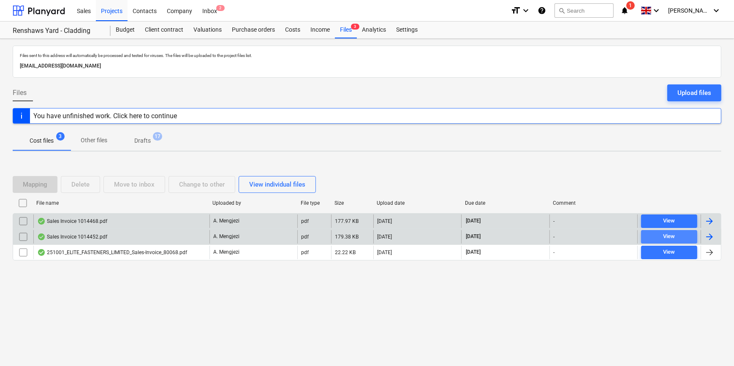
click at [583, 234] on div "View" at bounding box center [669, 237] width 12 height 10
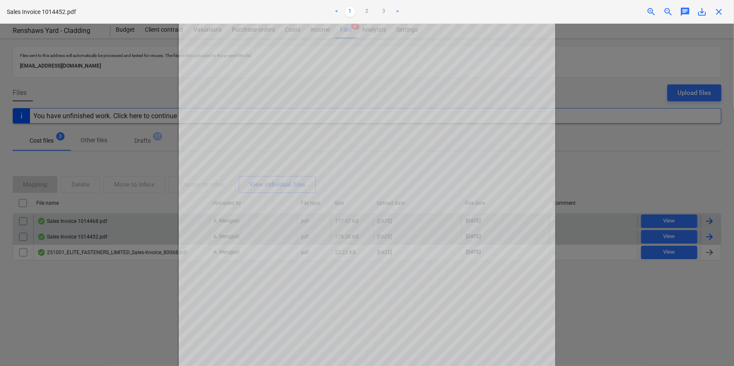
scroll to position [115, 0]
